Goal: Information Seeking & Learning: Learn about a topic

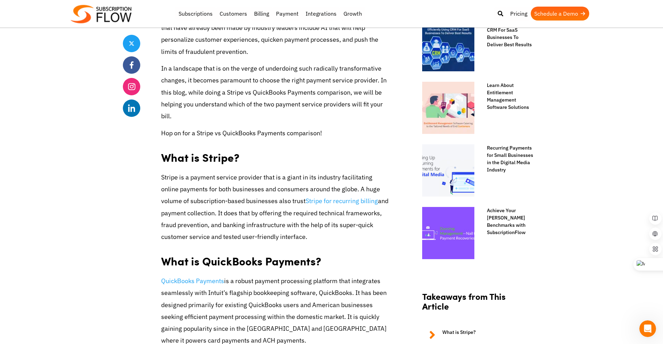
scroll to position [401, 0]
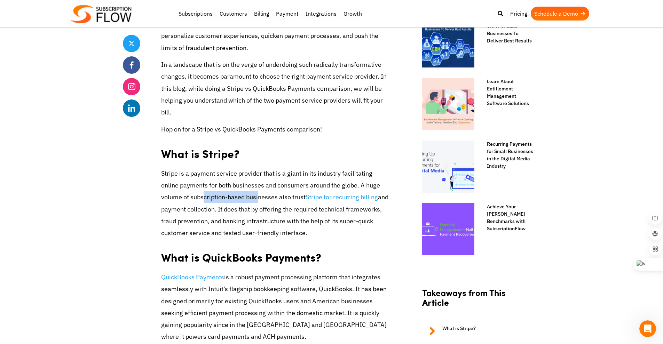
drag, startPoint x: 175, startPoint y: 184, endPoint x: 227, endPoint y: 184, distance: 51.2
click at [227, 184] on p "Stripe is a payment service provider that is a giant in its industry facilitati…" at bounding box center [276, 203] width 230 height 71
click at [234, 183] on p "Stripe is a payment service provider that is a giant in its industry facilitati…" at bounding box center [276, 203] width 230 height 71
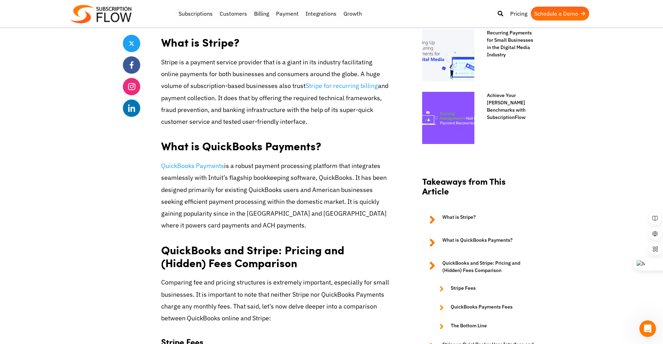
scroll to position [522, 0]
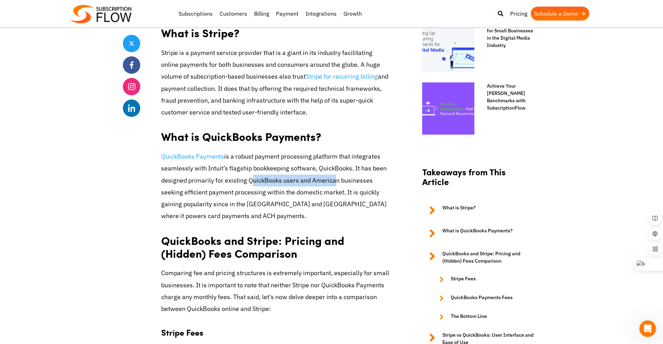
drag, startPoint x: 265, startPoint y: 168, endPoint x: 330, endPoint y: 167, distance: 65.1
click at [329, 167] on p "QuickBooks Payments is a robust payment processing platform that integrates sea…" at bounding box center [276, 186] width 230 height 71
drag, startPoint x: 207, startPoint y: 177, endPoint x: 295, endPoint y: 177, distance: 88.4
click at [295, 177] on p "QuickBooks Payments is a robust payment processing platform that integrates sea…" at bounding box center [276, 186] width 230 height 71
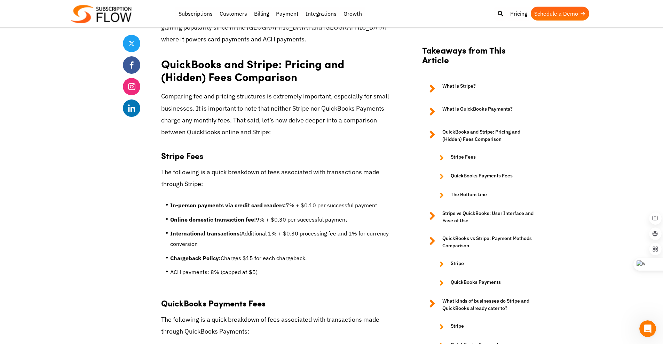
scroll to position [702, 0]
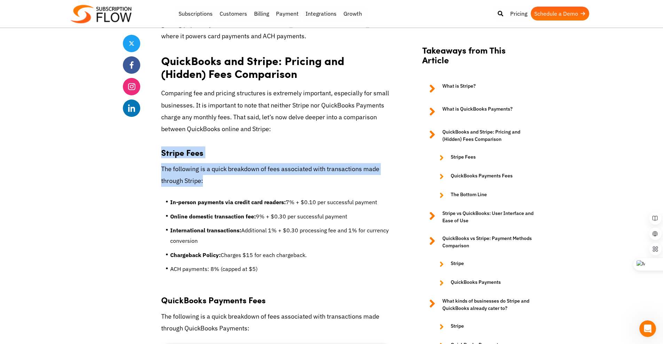
drag, startPoint x: 163, startPoint y: 140, endPoint x: 211, endPoint y: 169, distance: 56.7
click at [210, 169] on p "The following is a quick breakdown of fees associated with transactions made th…" at bounding box center [276, 175] width 230 height 24
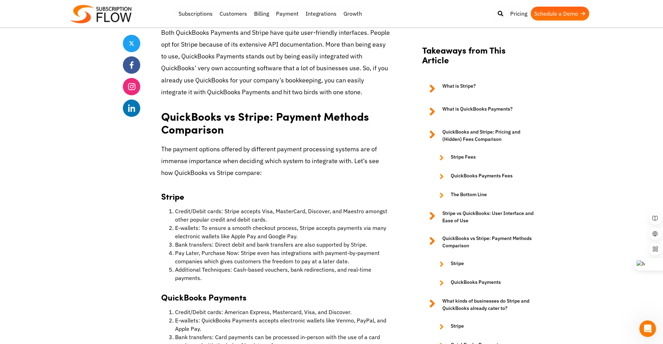
scroll to position [1559, 0]
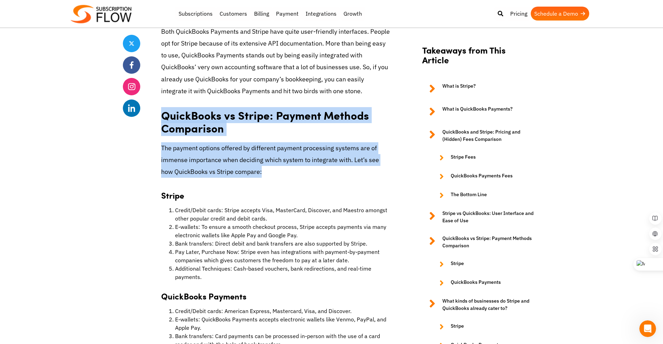
drag, startPoint x: 219, startPoint y: 105, endPoint x: 267, endPoint y: 148, distance: 63.9
click at [239, 142] on p "The payment options offered by different payment processing systems are of imme…" at bounding box center [276, 160] width 230 height 36
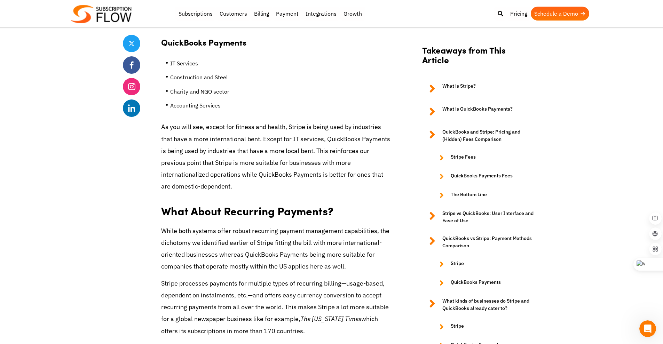
scroll to position [2120, 0]
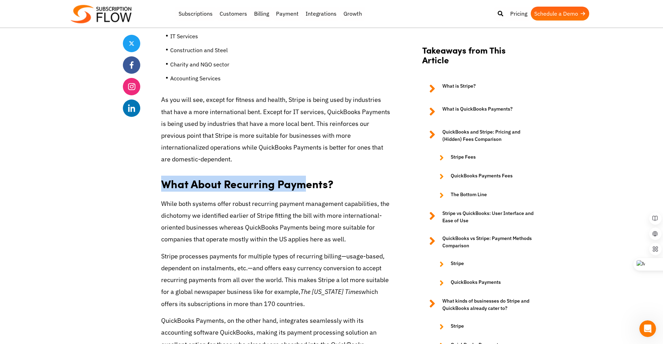
drag, startPoint x: 194, startPoint y: 162, endPoint x: 304, endPoint y: 160, distance: 110.0
click at [304, 171] on h2 "What About Recurring Payments?" at bounding box center [276, 182] width 230 height 22
click at [254, 171] on h2 "What About Recurring Payments?" at bounding box center [276, 182] width 230 height 22
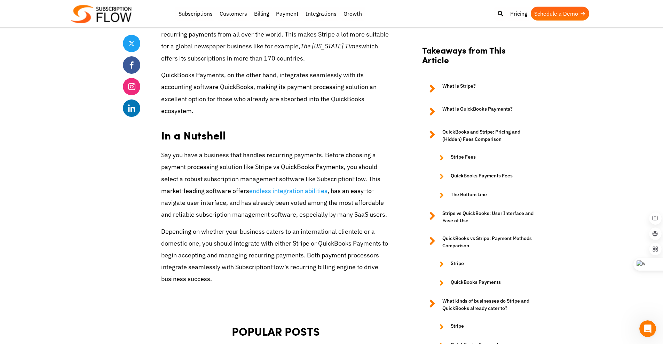
scroll to position [2244, 0]
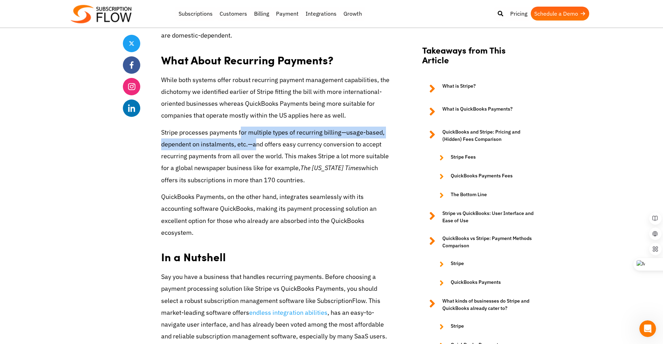
drag, startPoint x: 240, startPoint y: 103, endPoint x: 256, endPoint y: 128, distance: 30.2
click at [255, 127] on p "Stripe processes payments for multiple types of recurring billing—usage-based, …" at bounding box center [276, 157] width 230 height 60
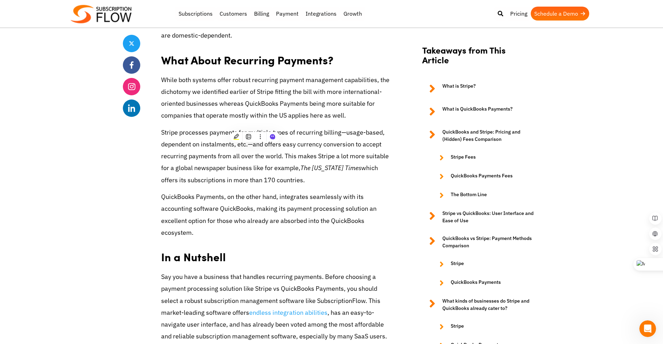
click at [298, 127] on p "Stripe processes payments for multiple types of recurring billing—usage-based, …" at bounding box center [276, 157] width 230 height 60
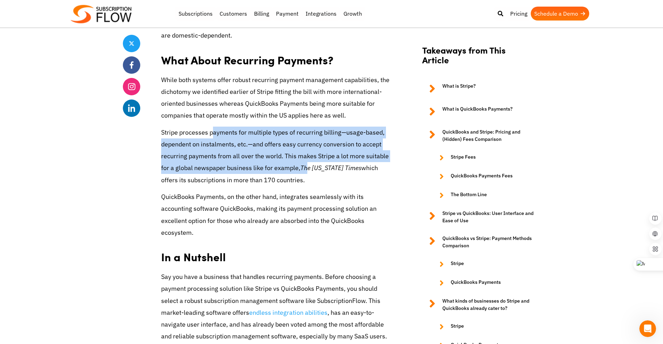
drag, startPoint x: 309, startPoint y: 151, endPoint x: 210, endPoint y: 107, distance: 108.3
click at [210, 127] on p "Stripe processes payments for multiple types of recurring billing—usage-based, …" at bounding box center [276, 157] width 230 height 60
click at [236, 127] on p "Stripe processes payments for multiple types of recurring billing—usage-based, …" at bounding box center [276, 157] width 230 height 60
